Goal: Task Accomplishment & Management: Complete application form

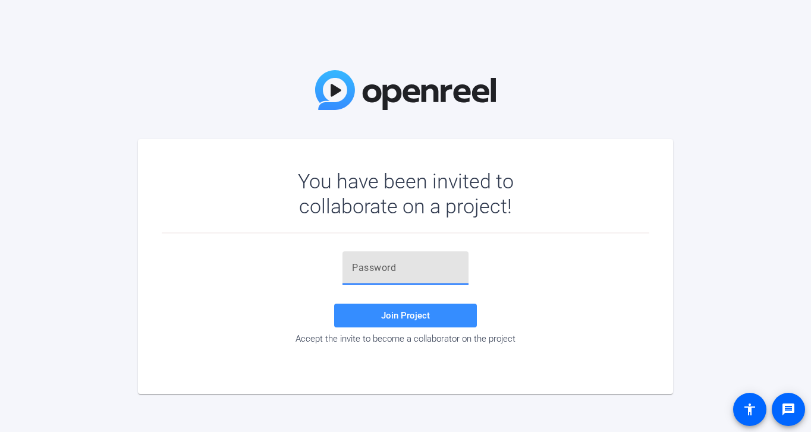
click at [389, 266] on input "text" at bounding box center [405, 268] width 107 height 14
paste input "xHj&UF"
type input "xHj&UF"
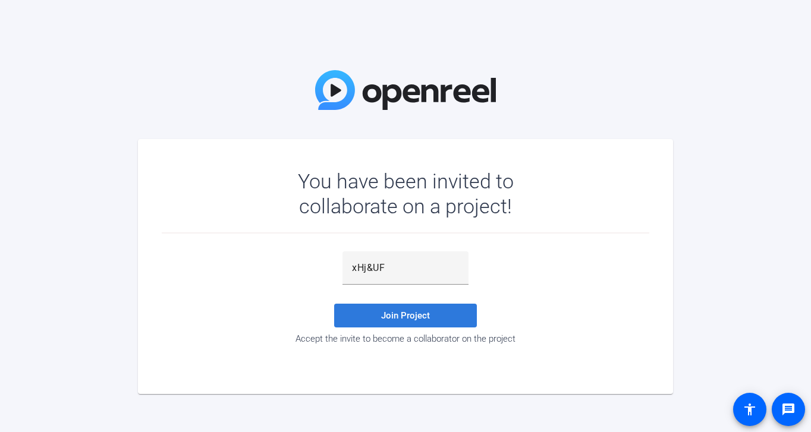
click at [403, 319] on span "Join Project" at bounding box center [405, 315] width 49 height 11
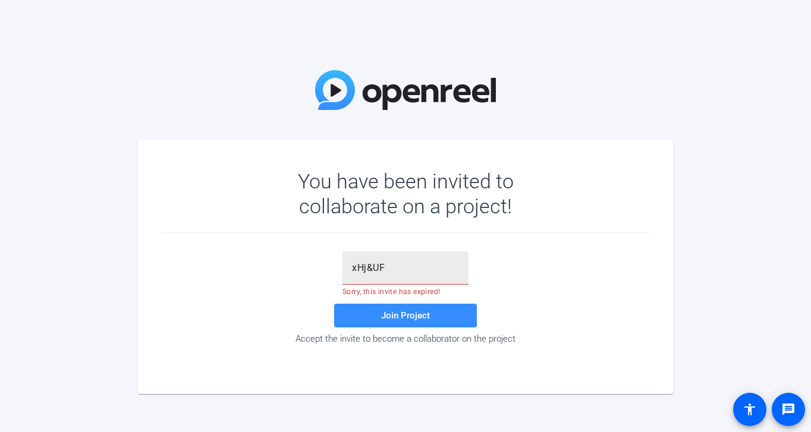
click at [390, 268] on input "xHj&UF" at bounding box center [405, 268] width 107 height 14
click at [398, 271] on input "text" at bounding box center [405, 268] width 107 height 14
paste input "6Qc$g{"
type input "6Qc$g{"
click at [402, 314] on span "Join Project" at bounding box center [405, 315] width 49 height 11
